Goal: Task Accomplishment & Management: Use online tool/utility

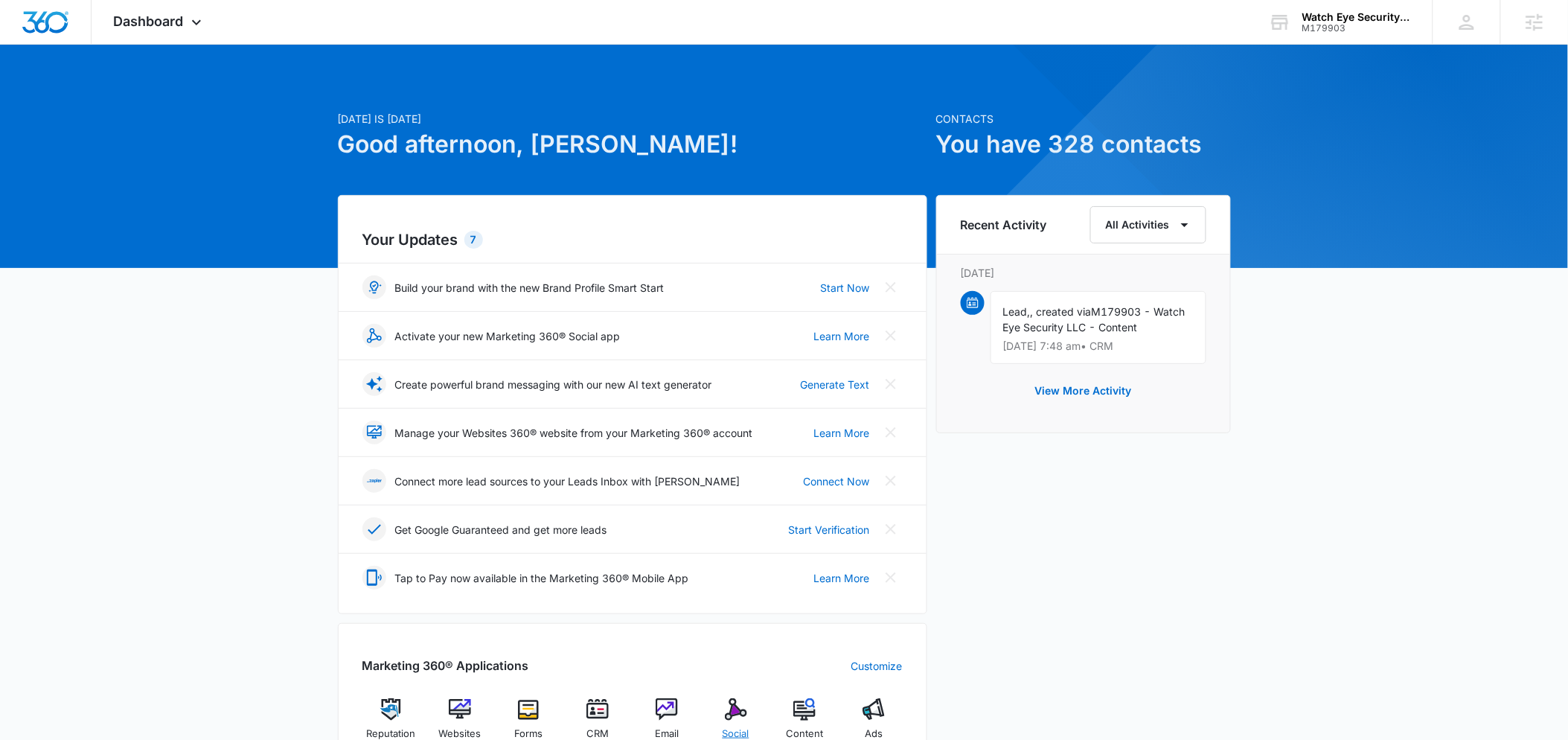
click at [739, 715] on img at bounding box center [735, 709] width 22 height 22
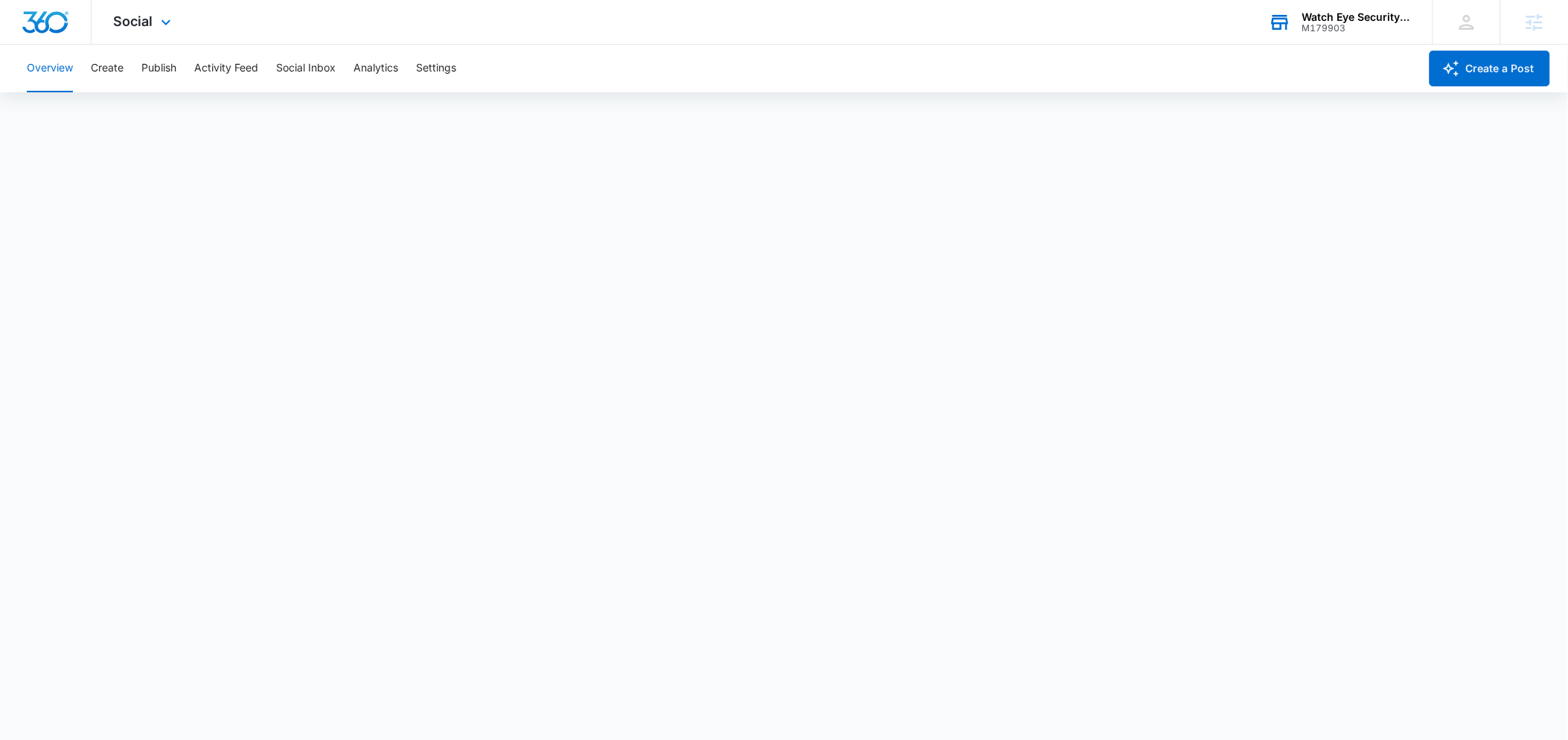
click at [1392, 18] on div "Watch Eye Security LLC" at bounding box center [1356, 18] width 108 height 12
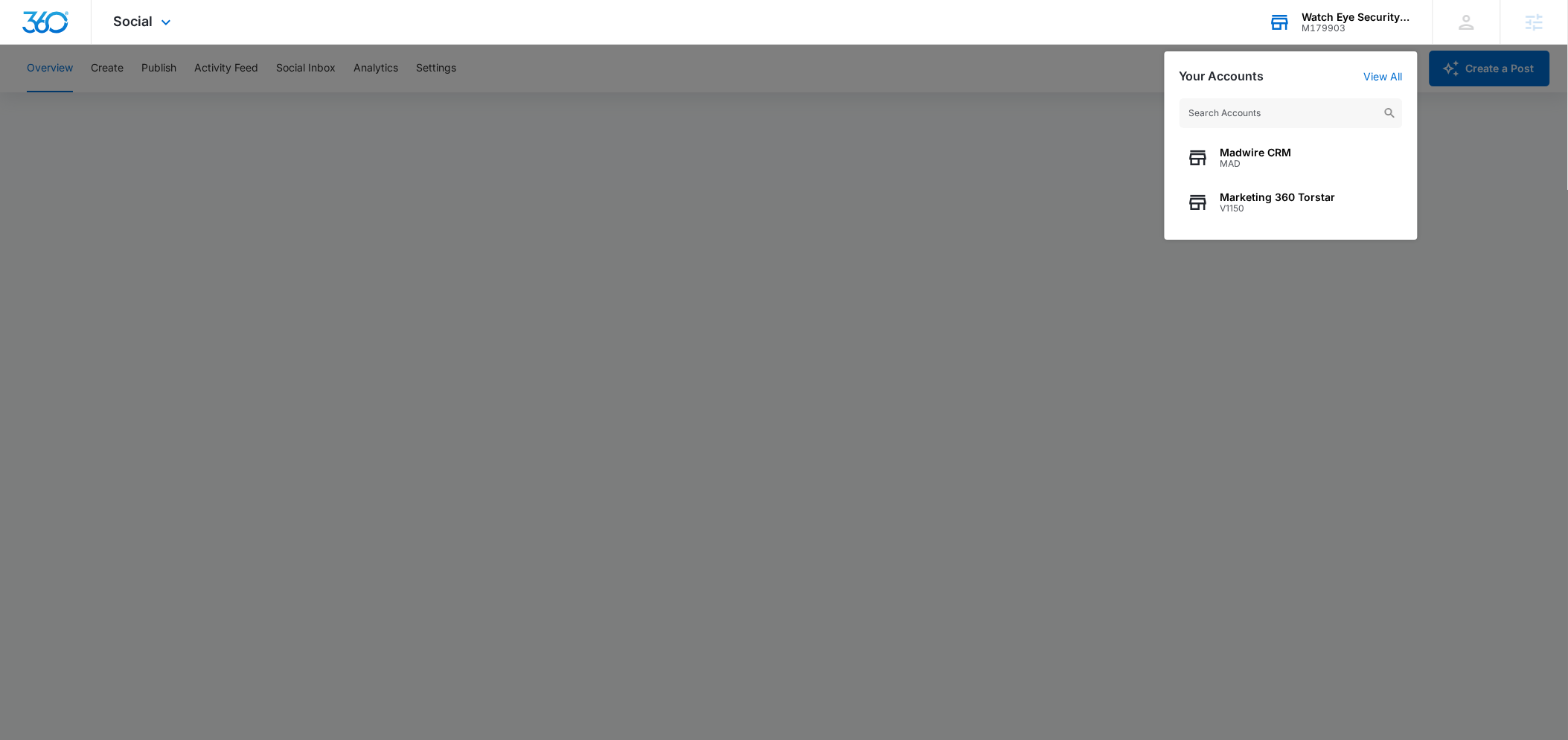
click at [1257, 113] on input "text" at bounding box center [1292, 114] width 224 height 30
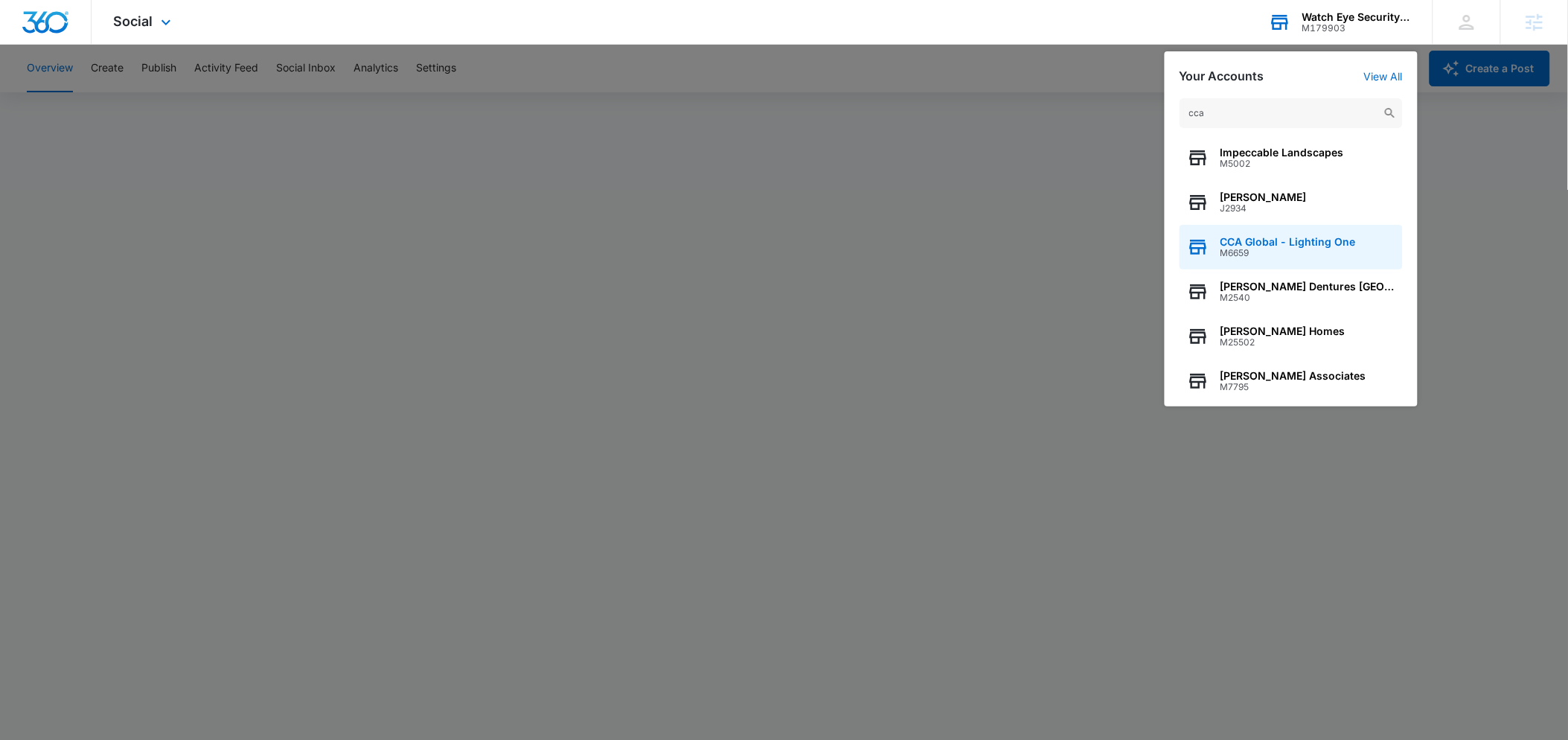
type input "cca"
click at [1263, 243] on span "CCA Global - Lighting One" at bounding box center [1288, 242] width 136 height 12
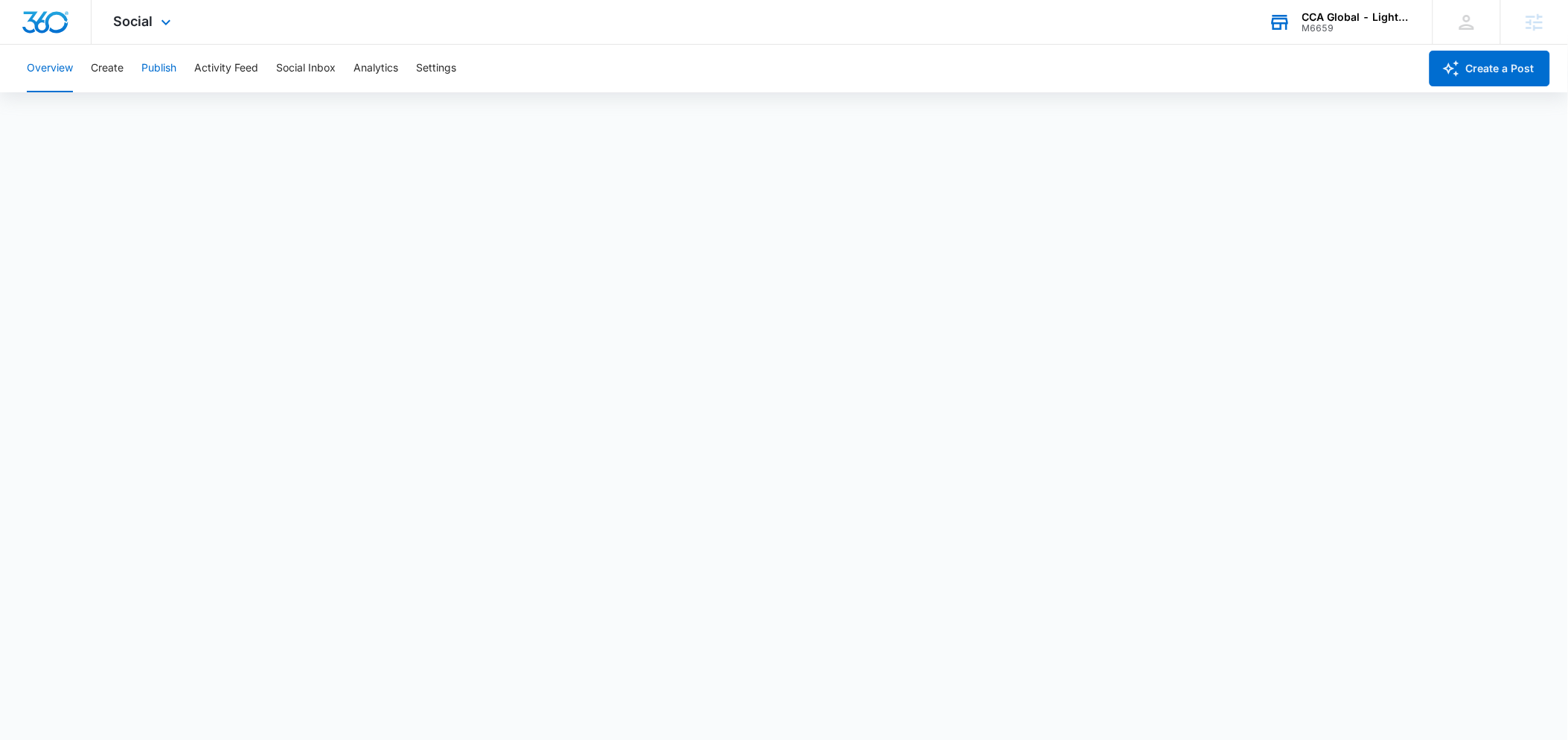
click at [163, 70] on button "Publish" at bounding box center [159, 69] width 35 height 48
click at [126, 69] on div "Overview Create Publish Activity Feed Social Inbox Analytics Settings" at bounding box center [718, 69] width 1402 height 48
click at [113, 69] on button "Create" at bounding box center [107, 69] width 33 height 48
click at [161, 118] on button "Approvals" at bounding box center [145, 114] width 50 height 41
click at [185, 79] on div "Overview Create Publish Activity Feed Social Inbox Analytics Settings" at bounding box center [718, 69] width 1402 height 48
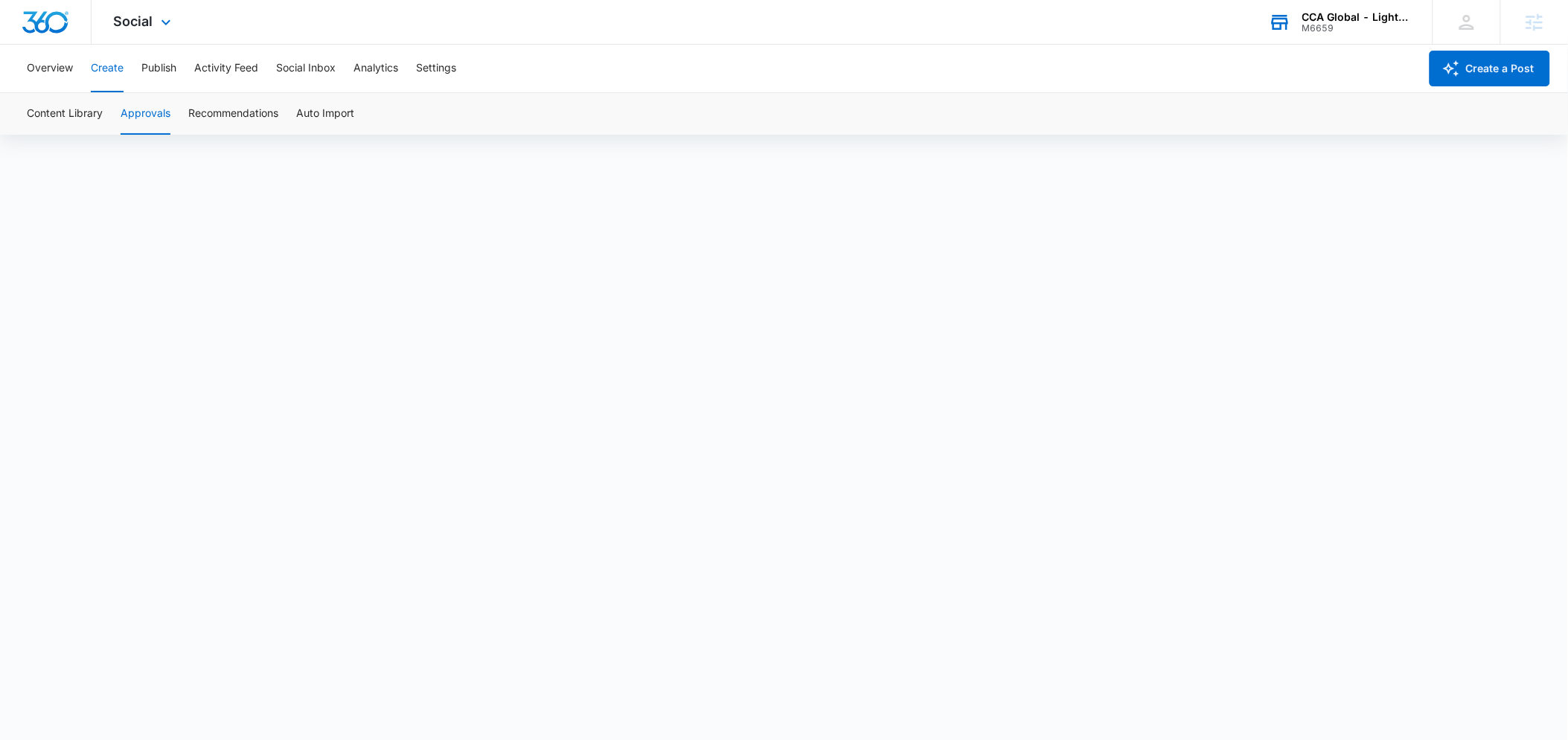
click at [87, 69] on div "Overview Create Publish Activity Feed Social Inbox Analytics Settings" at bounding box center [718, 69] width 1402 height 48
click at [92, 69] on button "Create" at bounding box center [107, 69] width 33 height 48
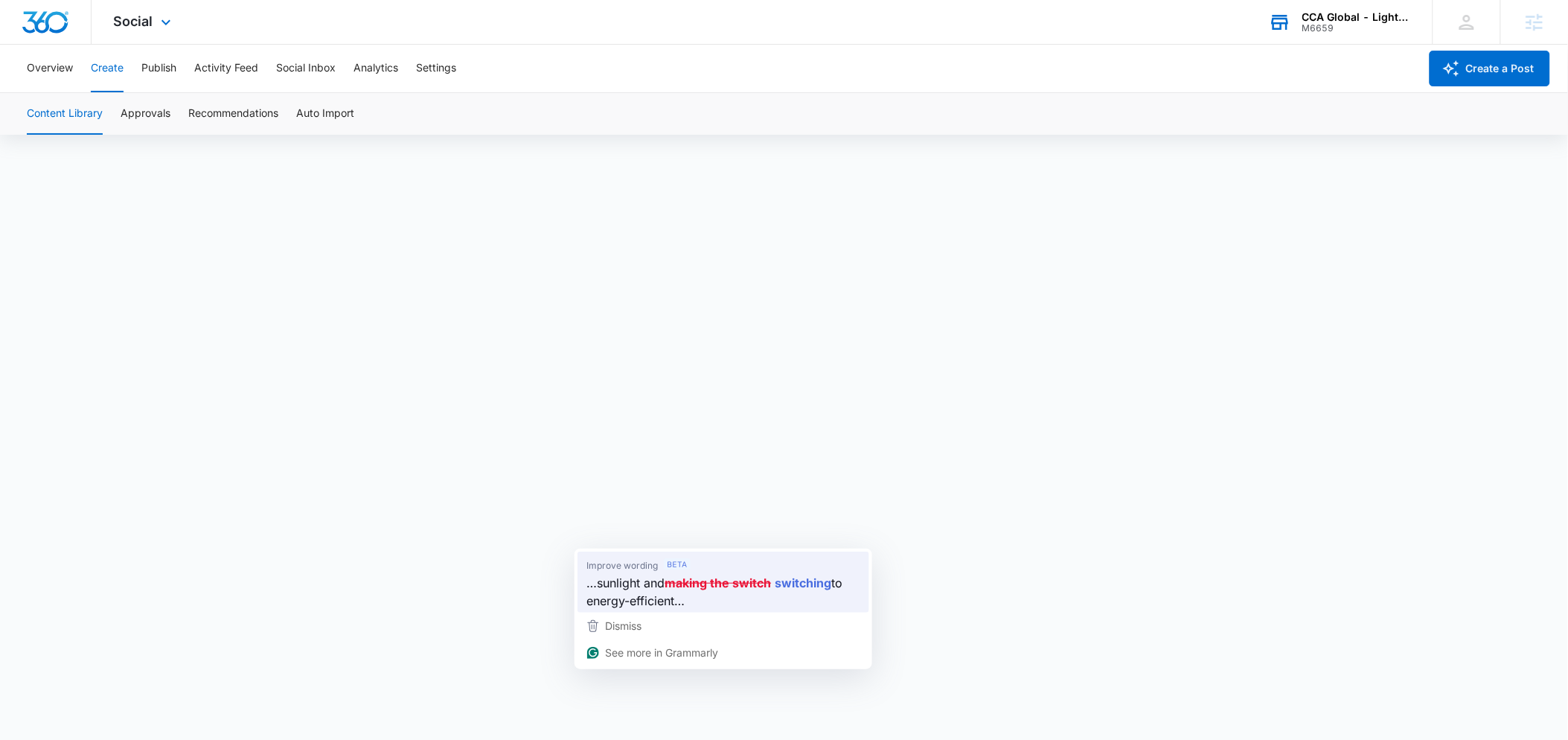
click at [803, 590] on strong "switching" at bounding box center [803, 583] width 56 height 18
